Goal: Task Accomplishment & Management: Manage account settings

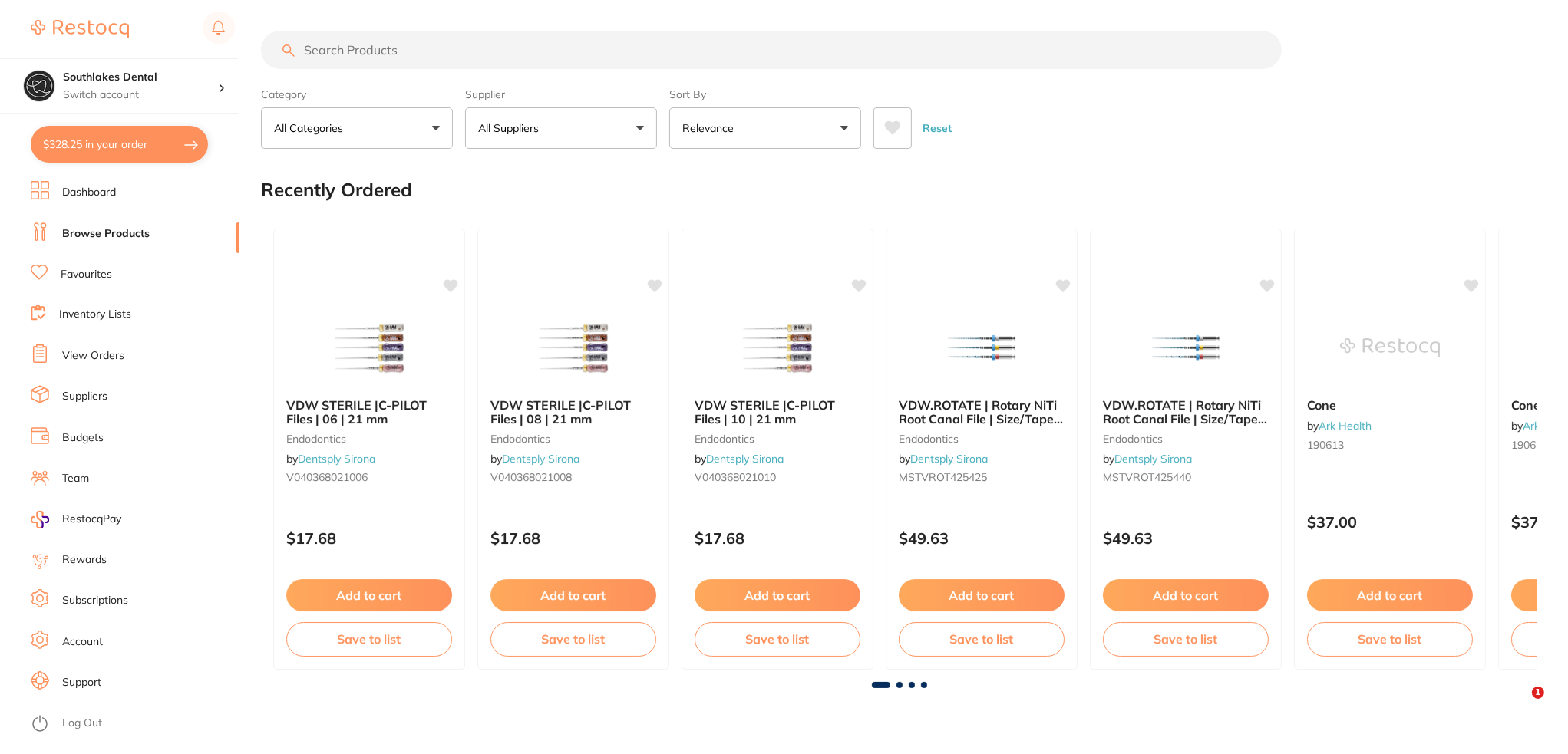
click at [132, 144] on button "$328.25 in your order" at bounding box center [119, 144] width 177 height 37
checkbox input "true"
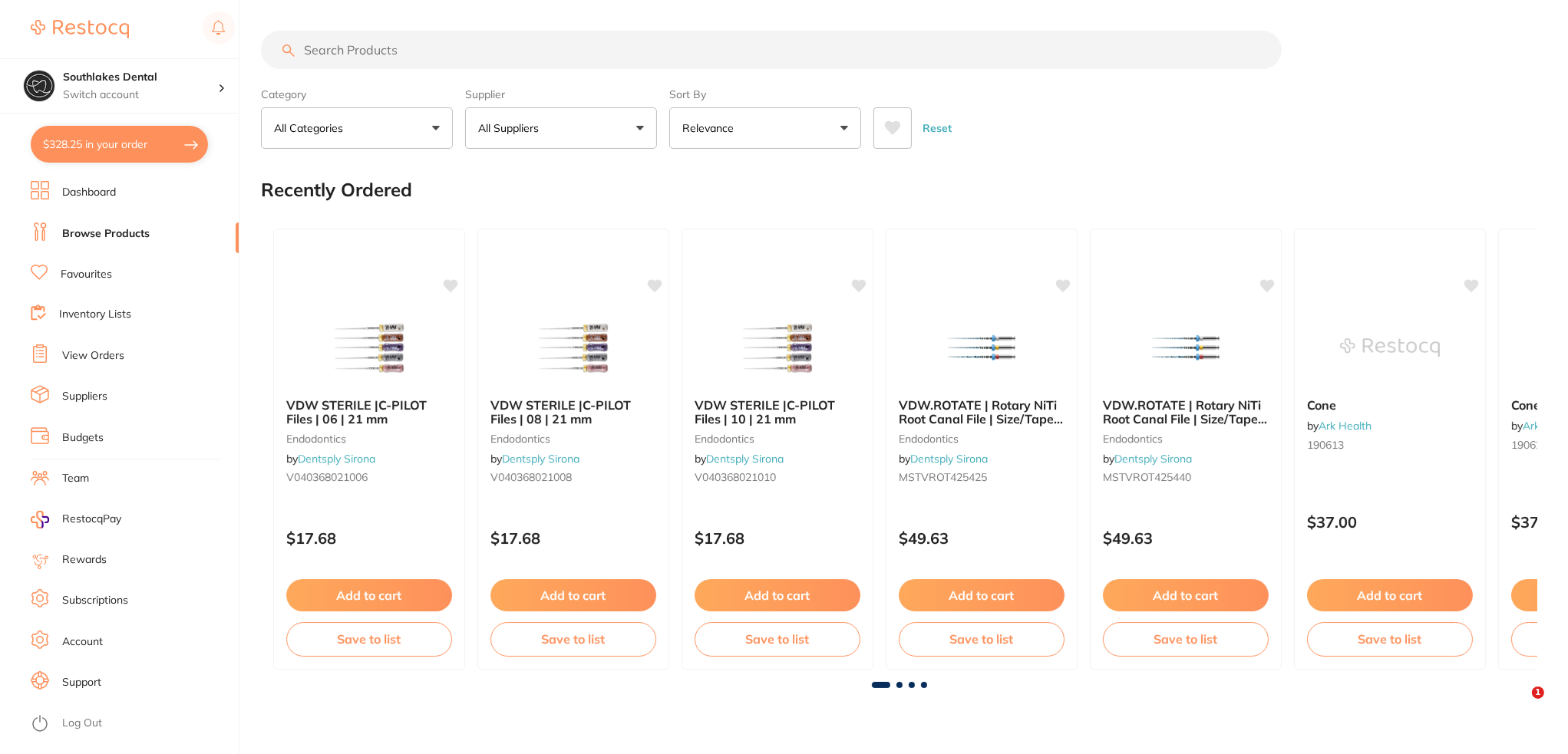
checkbox input "true"
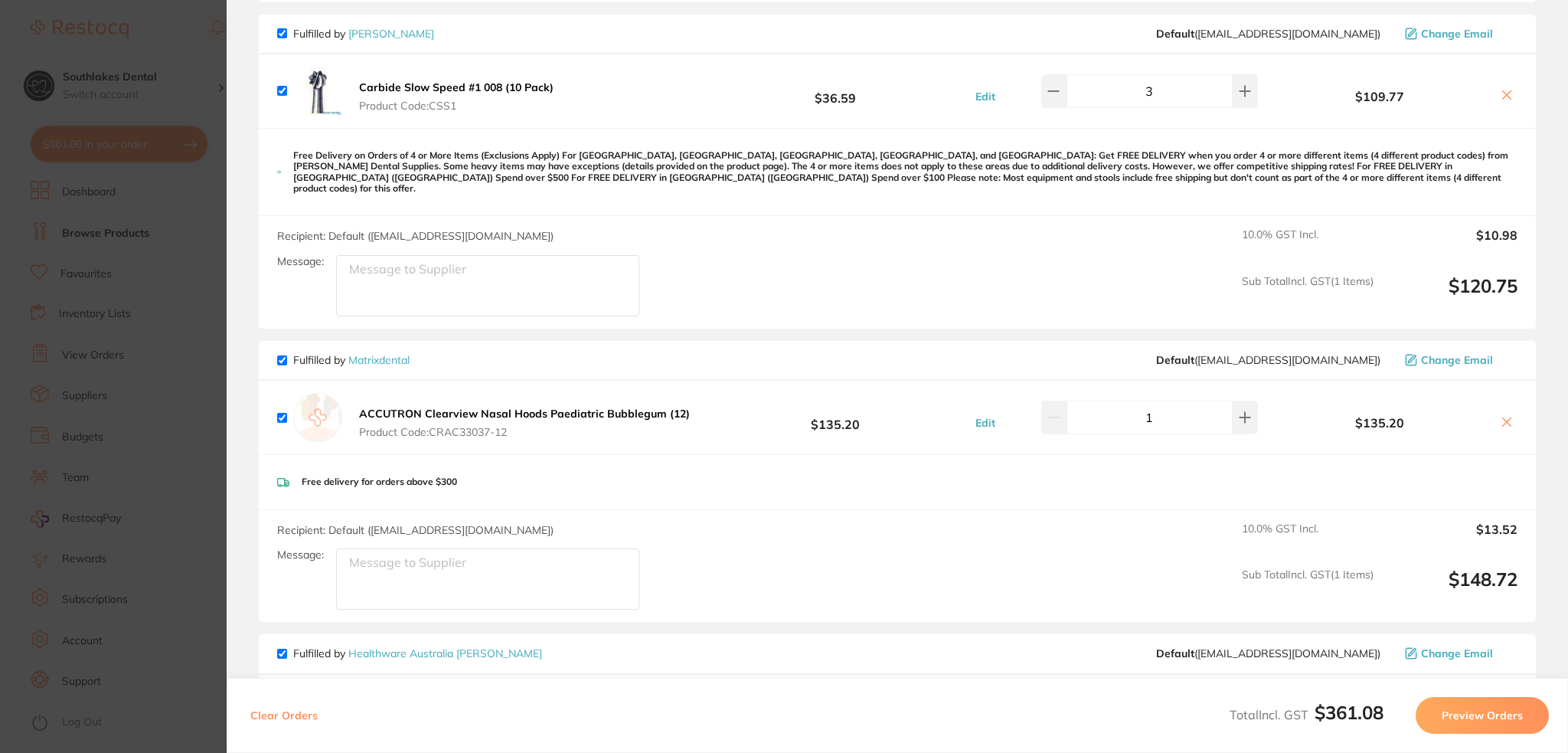
scroll to position [153, 0]
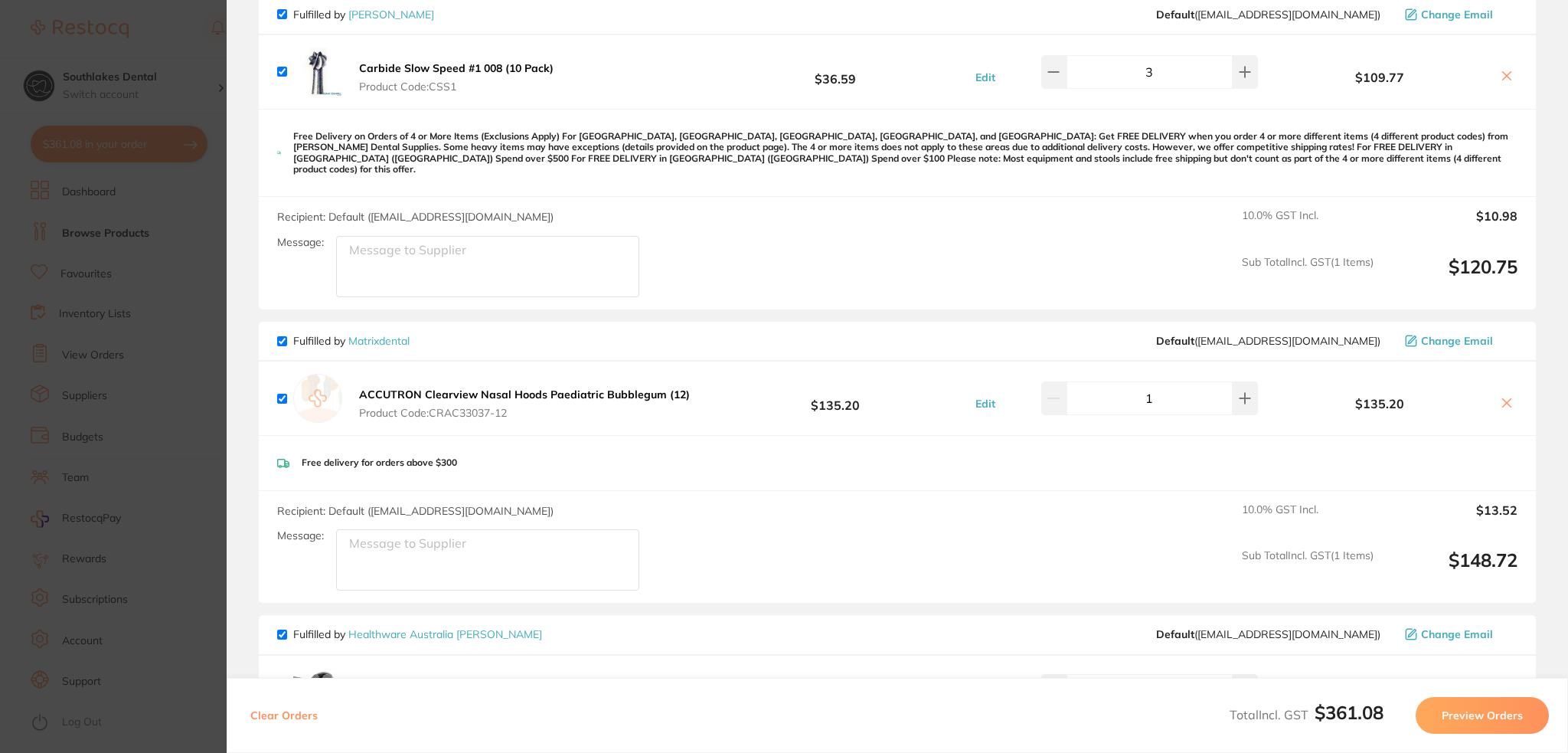
click at [132, 85] on section "Update RRP Set your pre negotiated price for this item. Item Agreed RRP (excl. …" at bounding box center [784, 376] width 1568 height 753
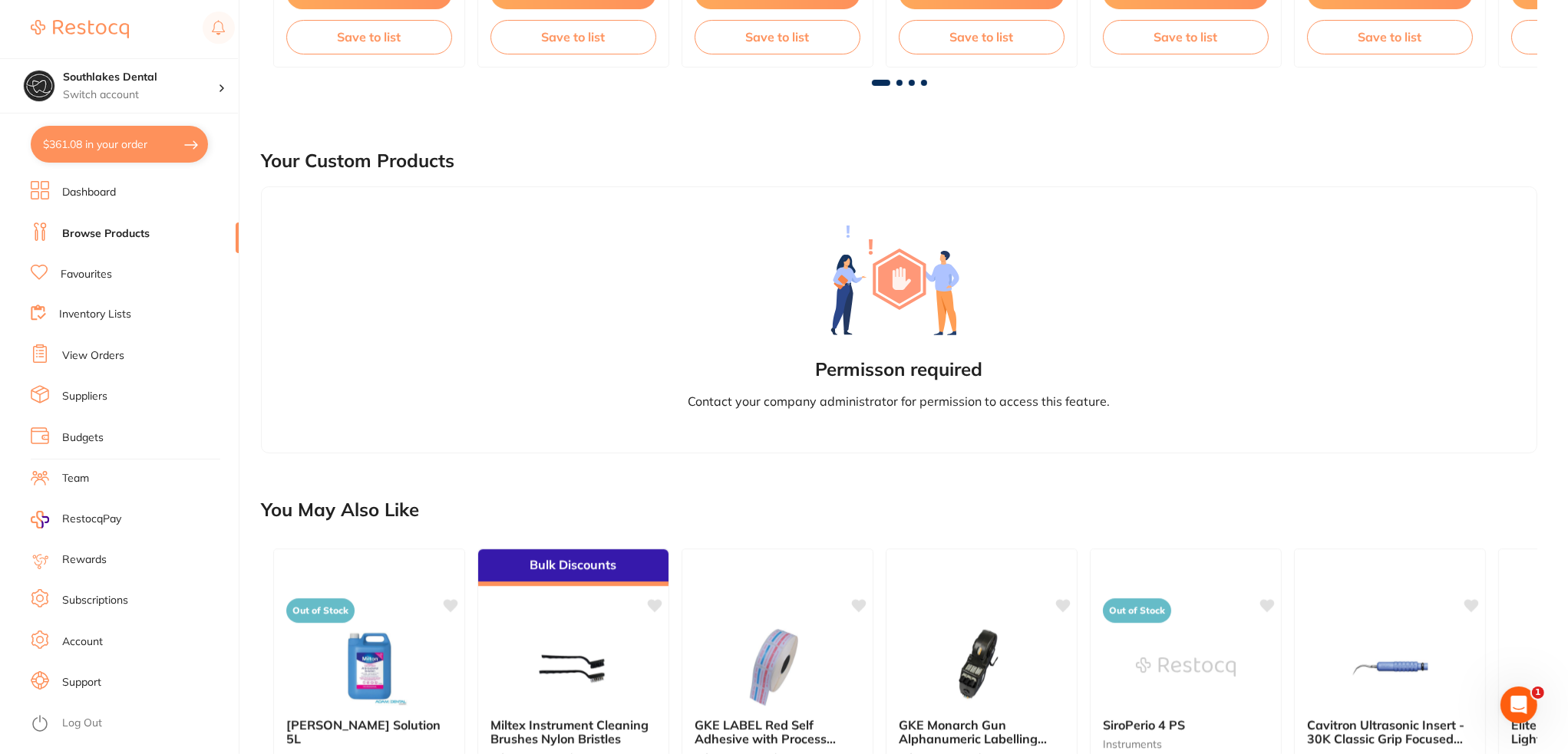
scroll to position [691, 0]
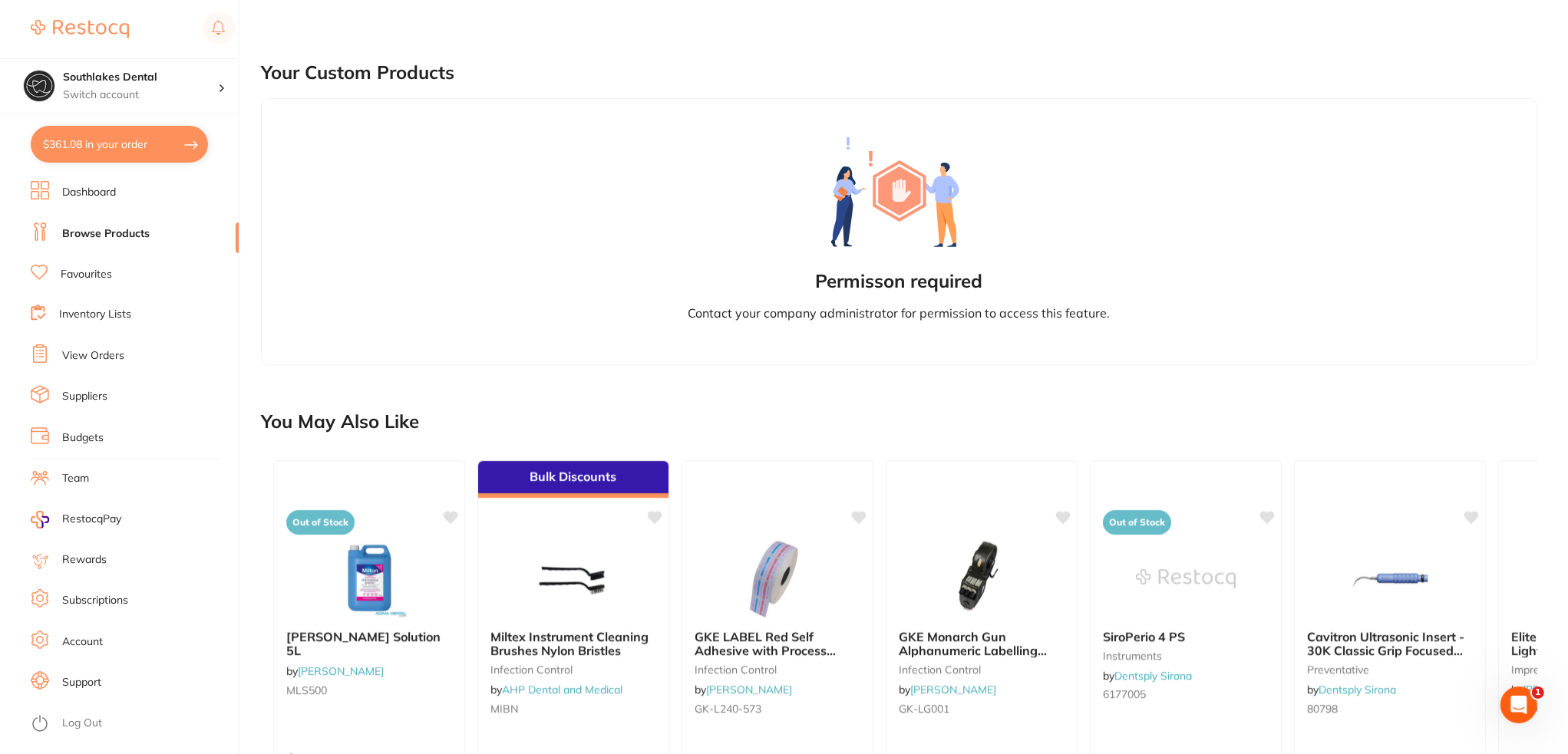
click at [87, 312] on link "Inventory Lists" at bounding box center [95, 314] width 72 height 15
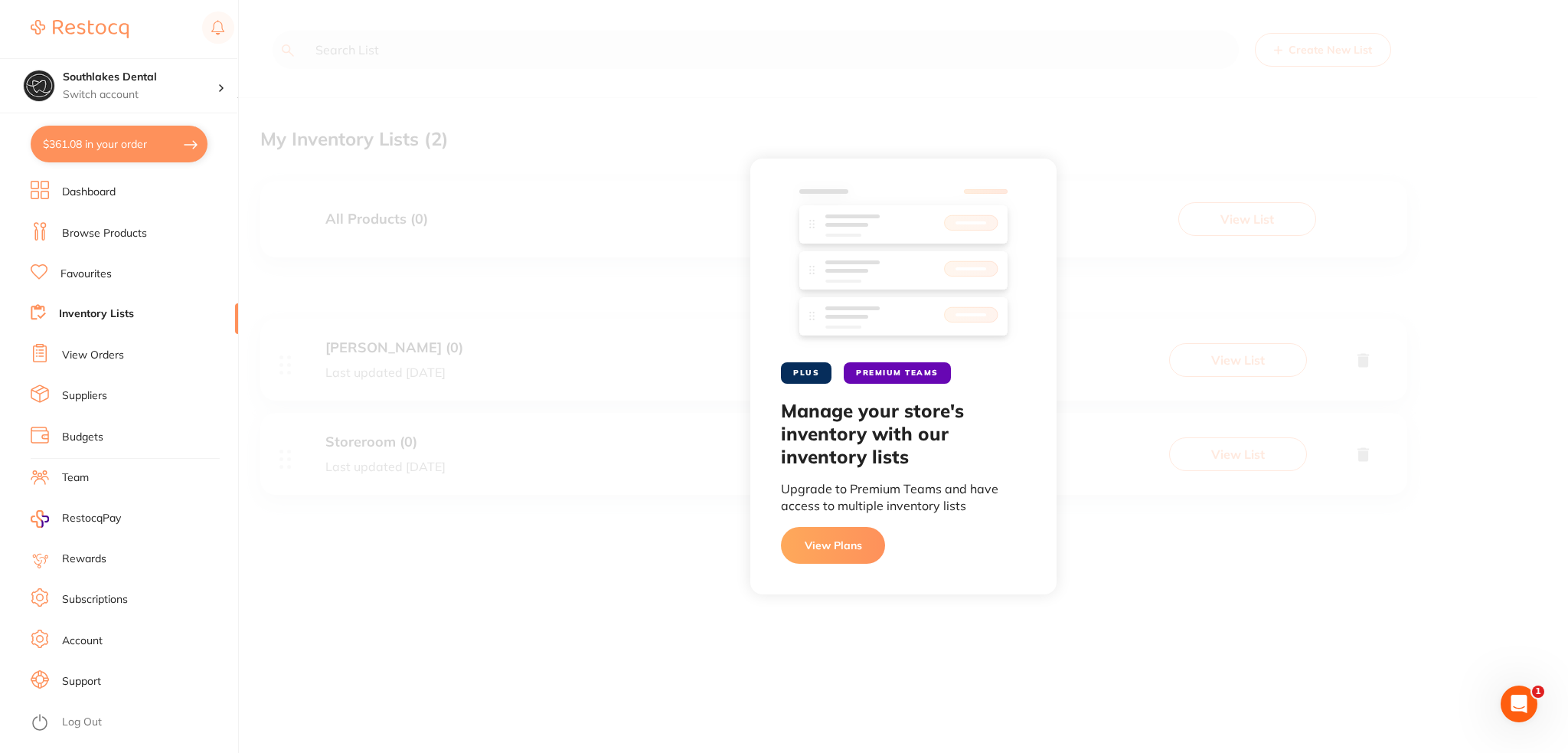
click at [876, 83] on div "PLUS PREMIUM TEAMS Manage your store's inventory with our inventory lists Upgra…" at bounding box center [904, 376] width 1329 height 753
click at [76, 185] on link "Dashboard" at bounding box center [89, 192] width 54 height 15
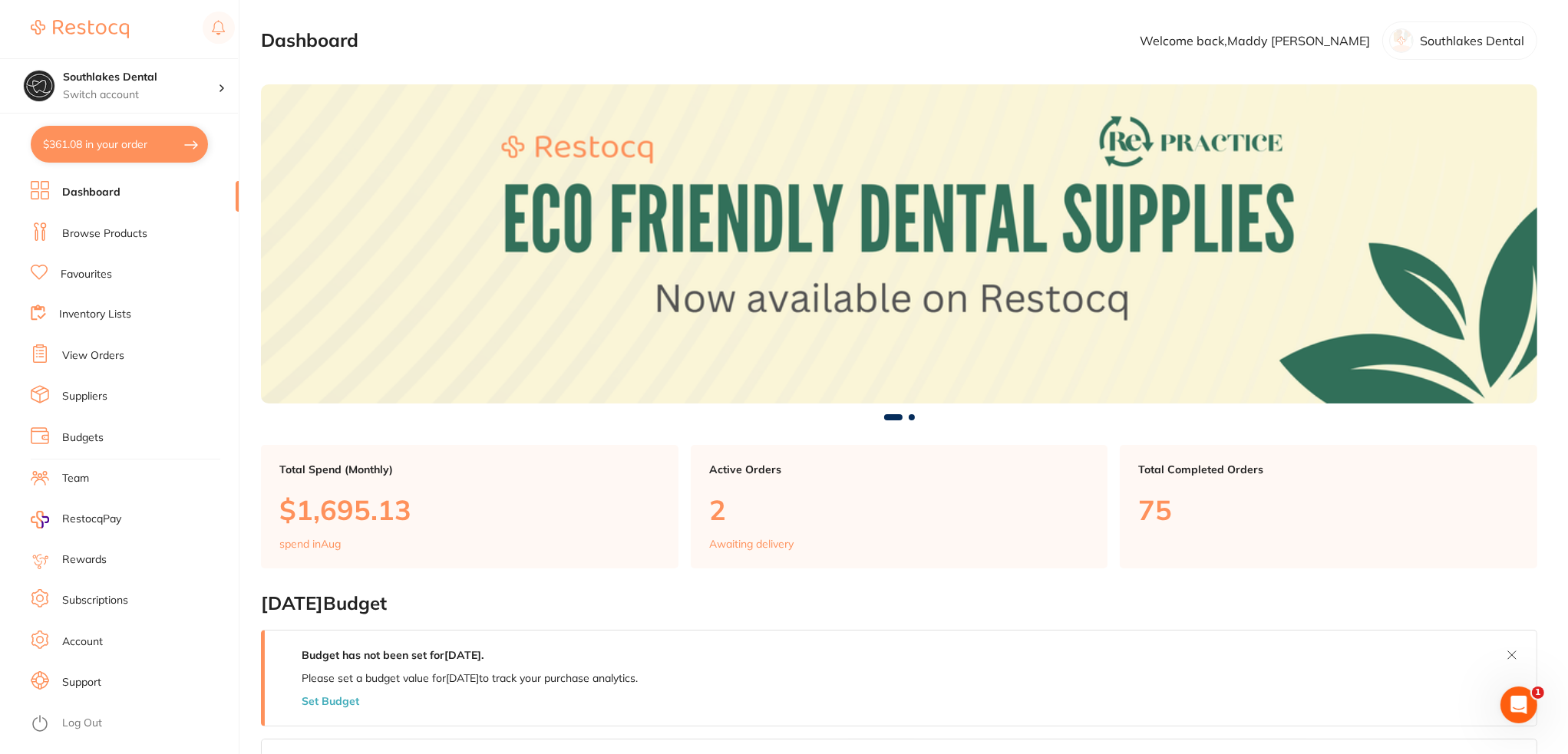
click at [897, 420] on span at bounding box center [893, 417] width 19 height 6
